Goal: Navigation & Orientation: Find specific page/section

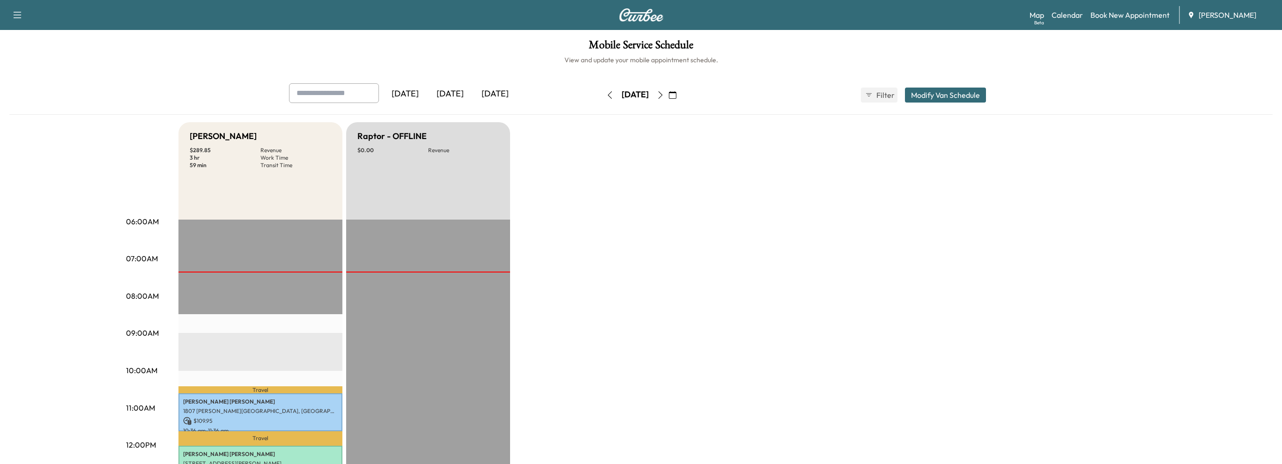
scroll to position [135, 0]
click at [662, 97] on icon "button" at bounding box center [660, 94] width 4 height 7
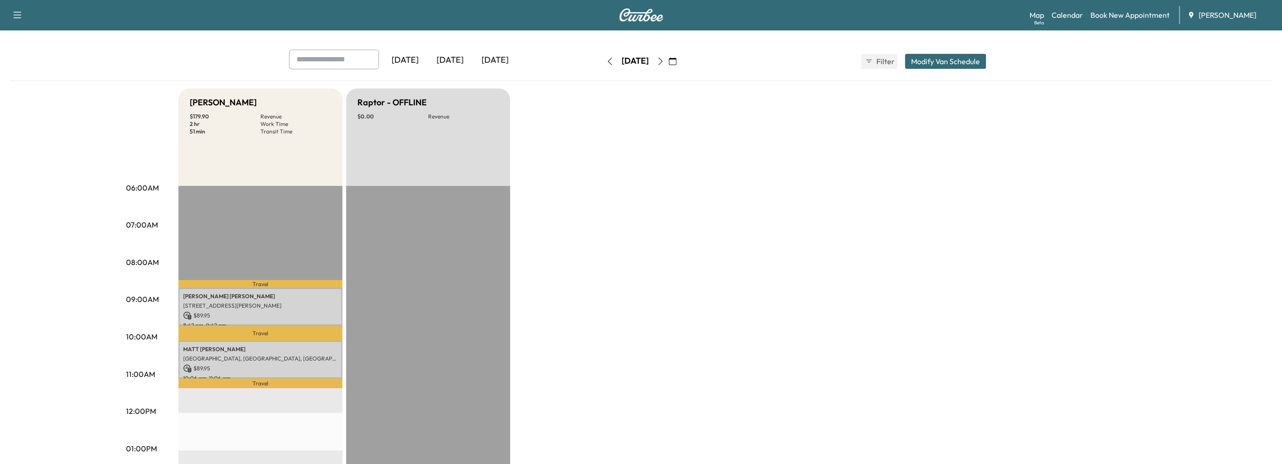
scroll to position [94, 0]
